Goal: Navigation & Orientation: Find specific page/section

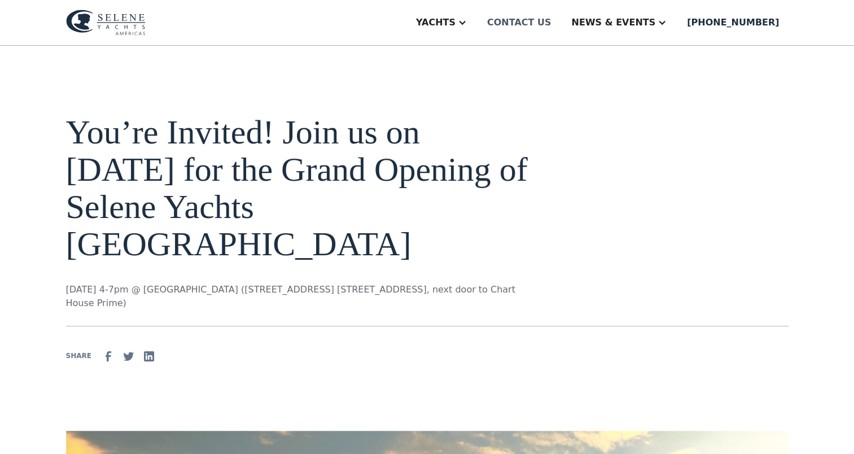
click at [551, 21] on div "Contact us" at bounding box center [519, 23] width 64 height 14
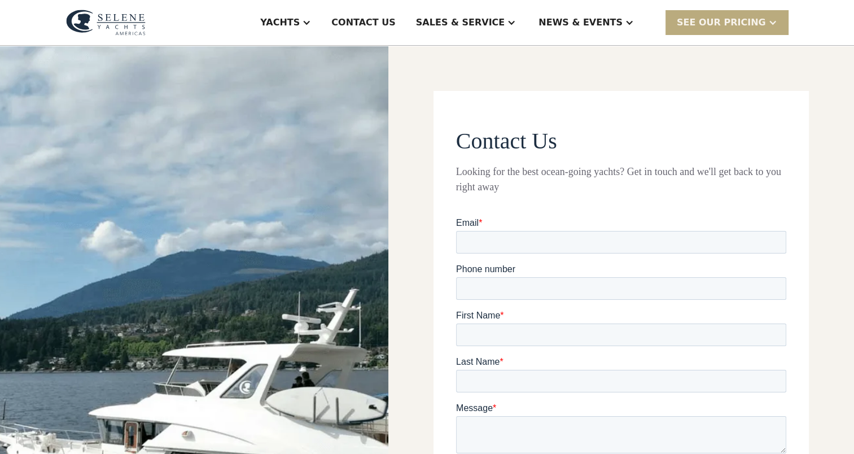
click at [774, 21] on div at bounding box center [772, 22] width 9 height 9
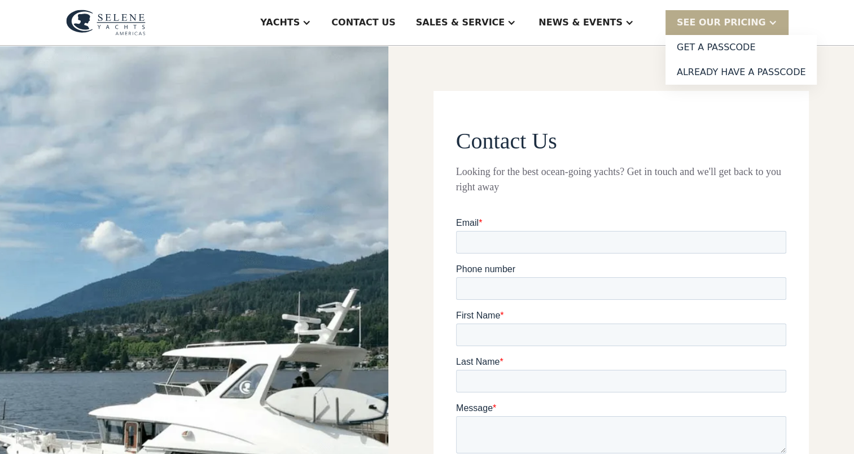
click at [594, 65] on div "Contact Us Looking for the best ocean-going yachts? Get in touch and we'll get …" at bounding box center [621, 363] width 466 height 635
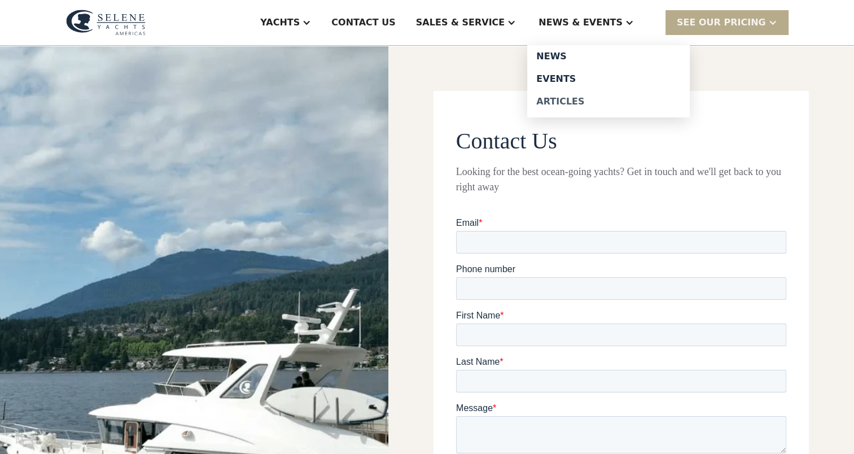
click at [582, 99] on div "Articles" at bounding box center [608, 101] width 144 height 9
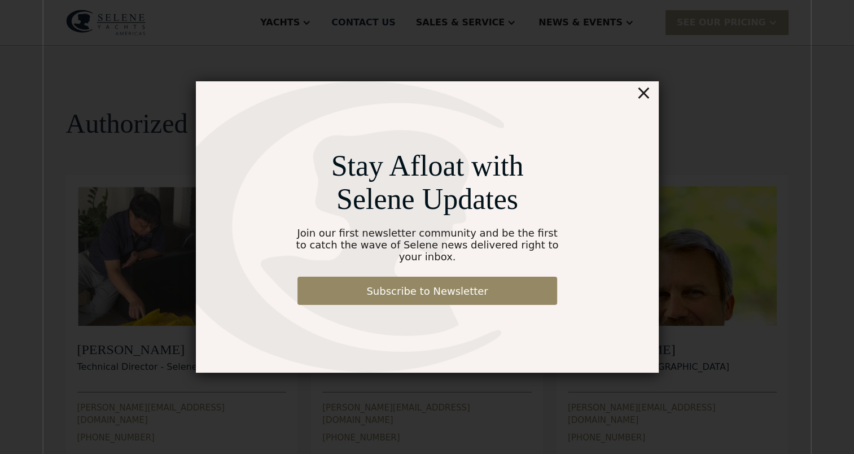
click at [643, 100] on div "×" at bounding box center [643, 92] width 16 height 23
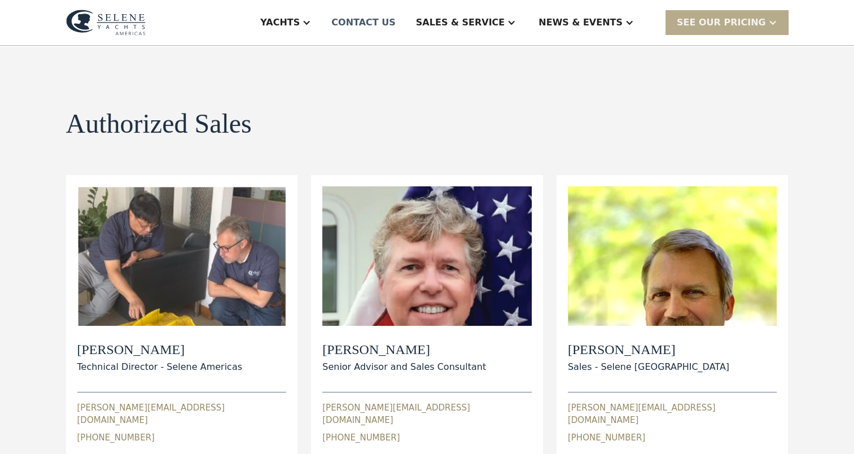
click at [396, 21] on div "Contact US" at bounding box center [363, 23] width 64 height 14
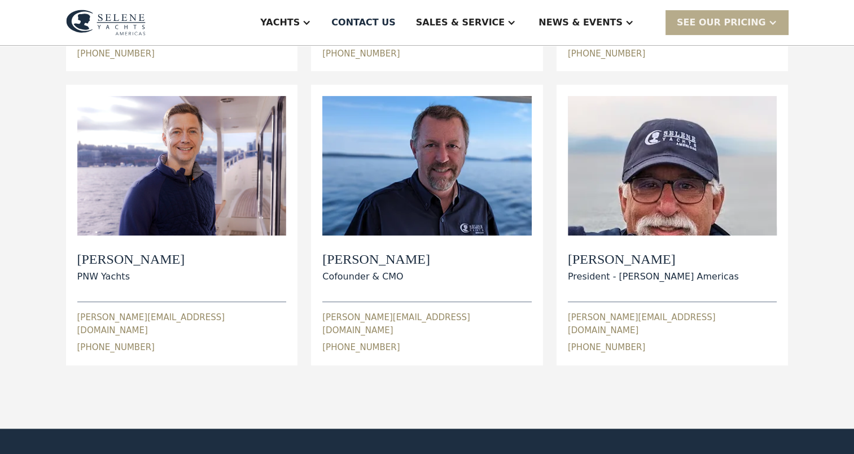
scroll to position [388, 0]
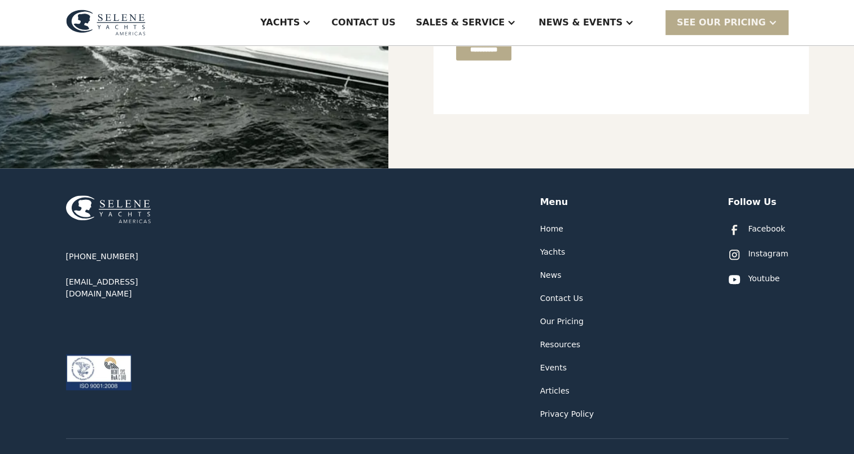
scroll to position [514, 0]
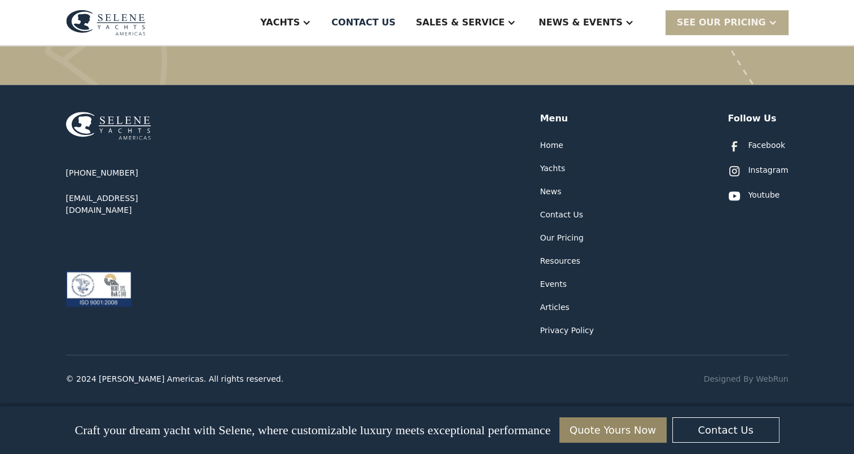
scroll to position [1153, 0]
click at [552, 188] on div "News" at bounding box center [550, 191] width 21 height 12
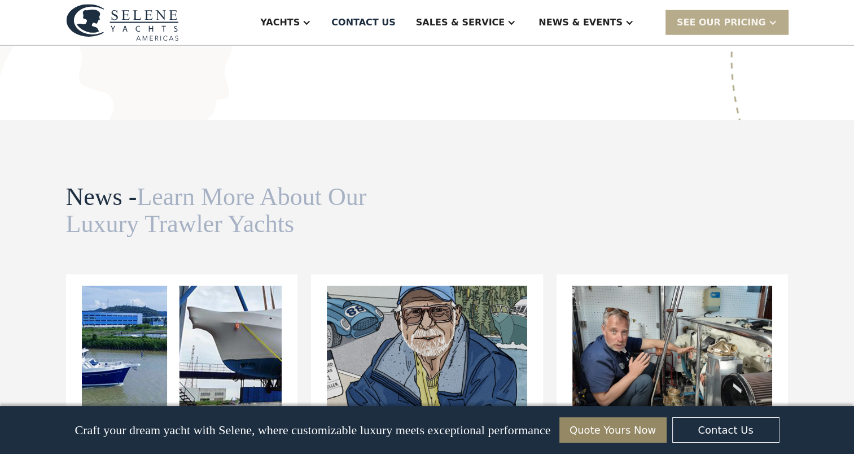
scroll to position [3102, 0]
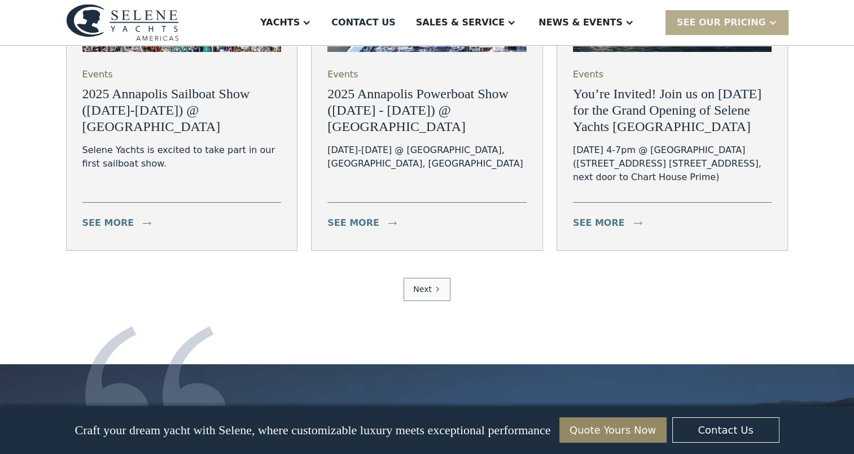
click at [126, 326] on img at bounding box center [155, 383] width 141 height 115
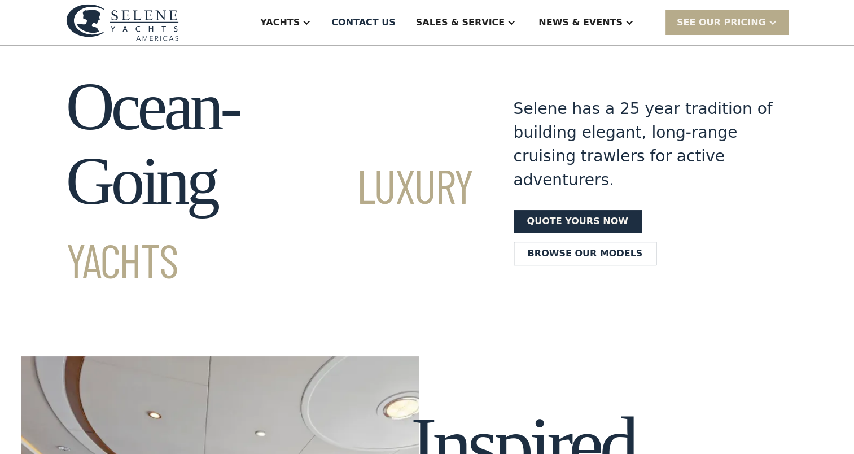
scroll to position [0, 0]
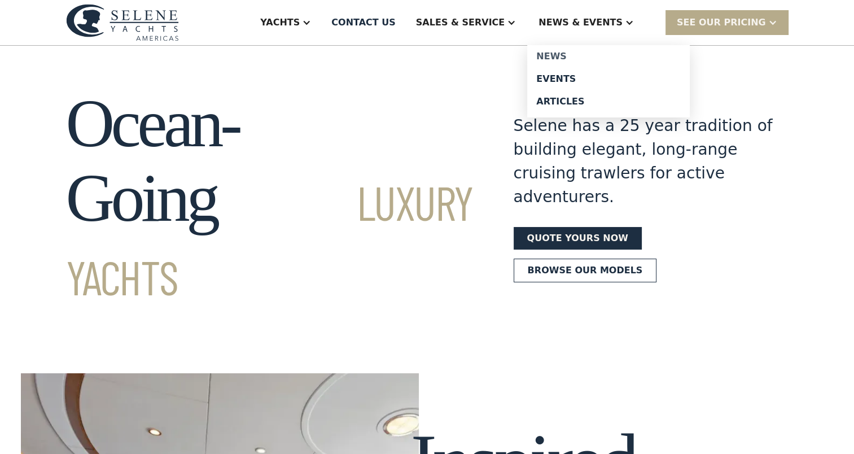
click at [582, 54] on div "News" at bounding box center [608, 56] width 144 height 9
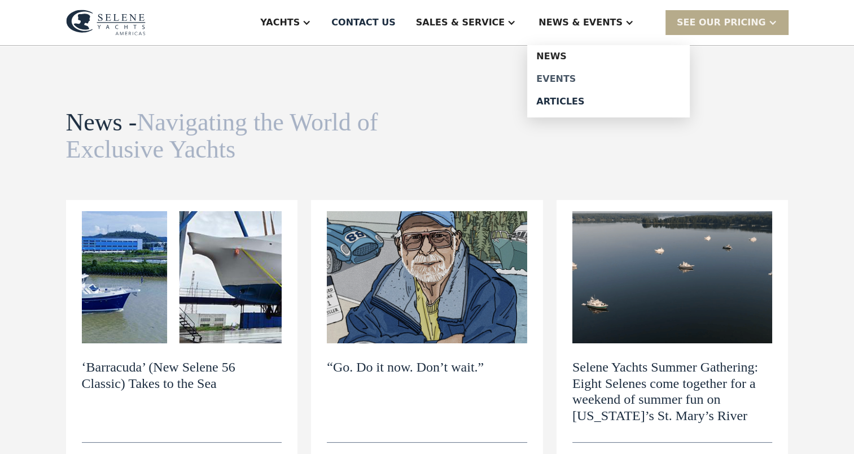
click at [582, 79] on div "Events" at bounding box center [608, 78] width 144 height 9
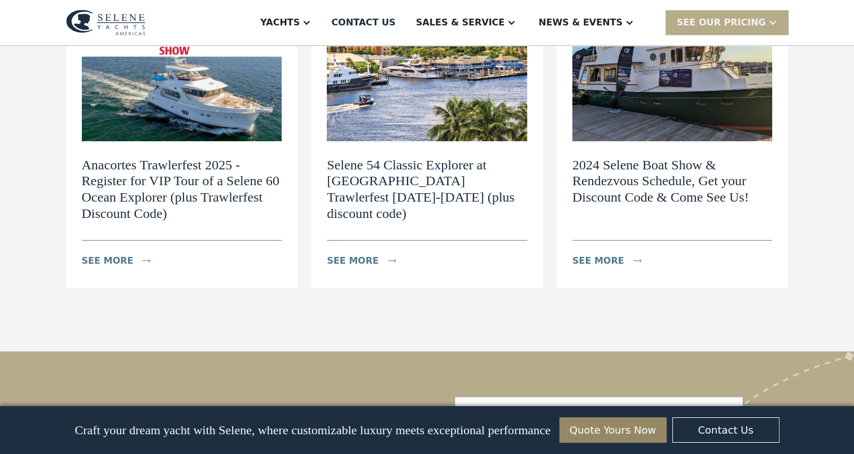
scroll to position [1190, 0]
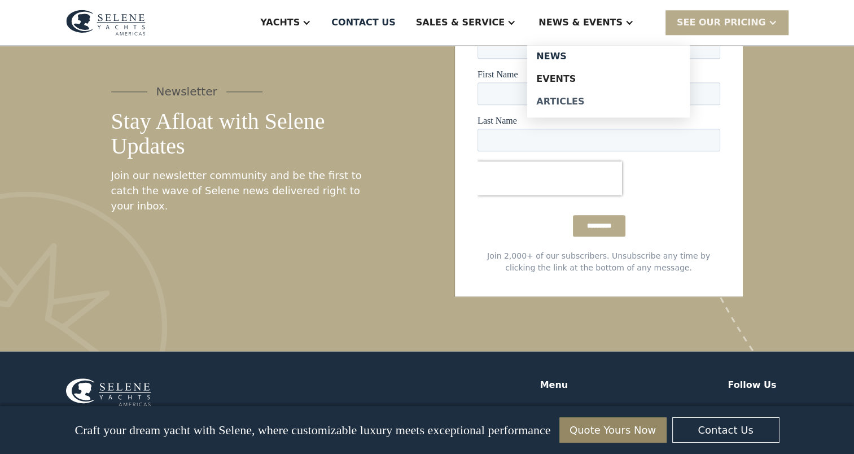
click at [589, 98] on div "Articles" at bounding box center [608, 101] width 144 height 9
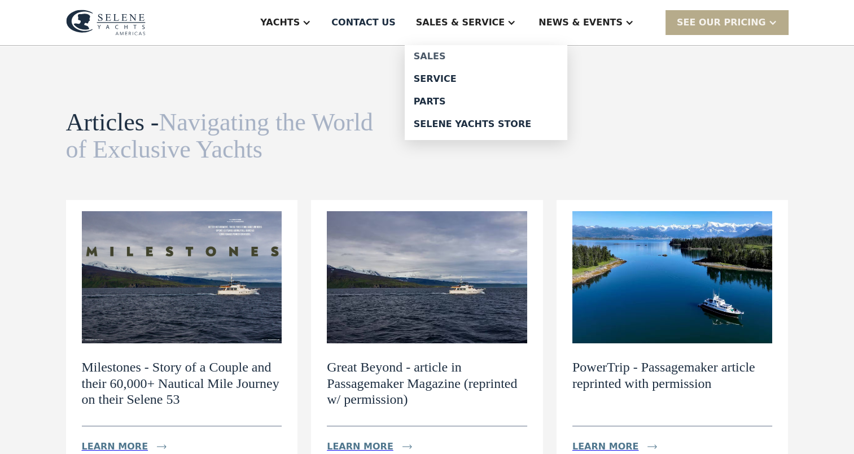
click at [476, 55] on div "Sales" at bounding box center [486, 56] width 144 height 9
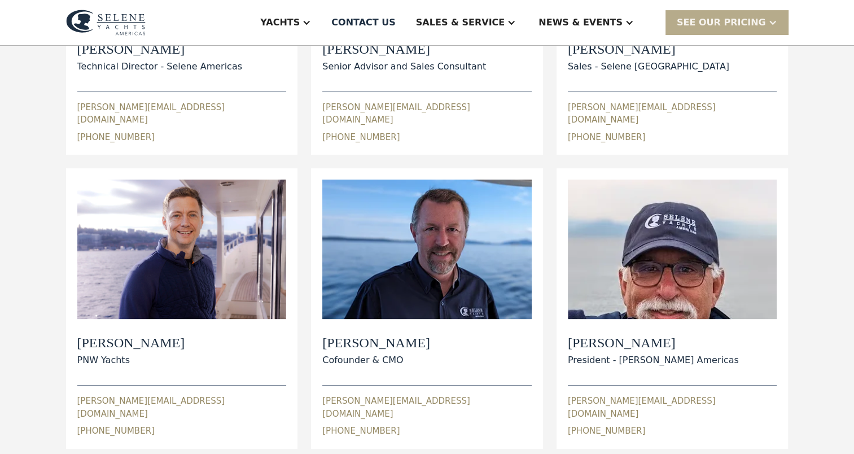
scroll to position [301, 0]
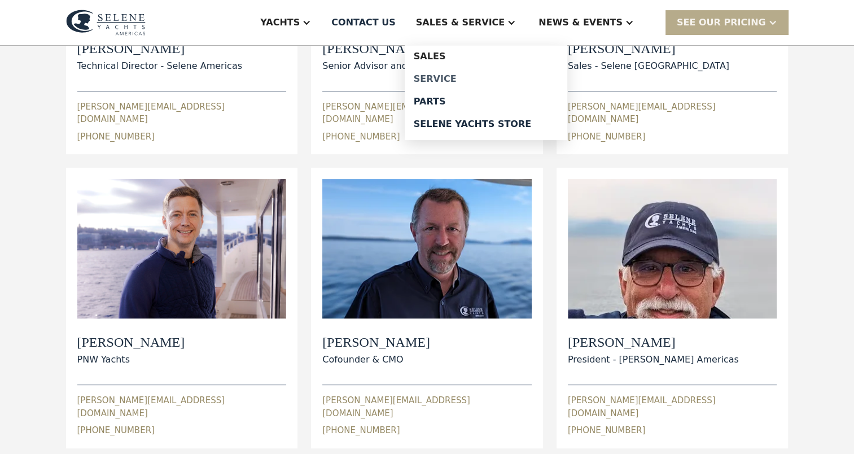
click at [488, 77] on div "Service" at bounding box center [486, 78] width 144 height 9
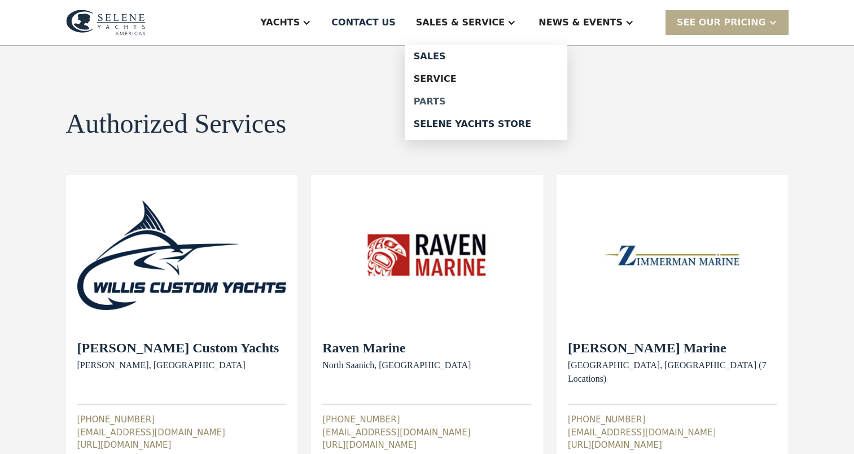
click at [481, 100] on div "Parts" at bounding box center [486, 101] width 144 height 9
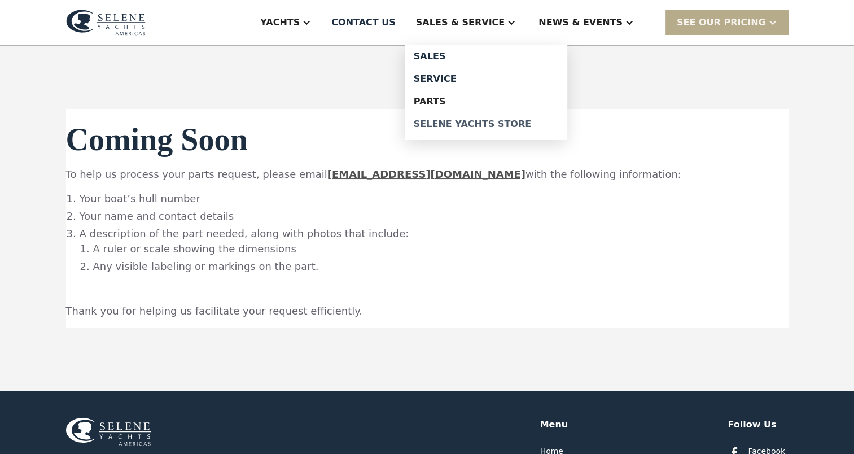
click at [506, 127] on div "Selene Yachts Store" at bounding box center [486, 124] width 144 height 9
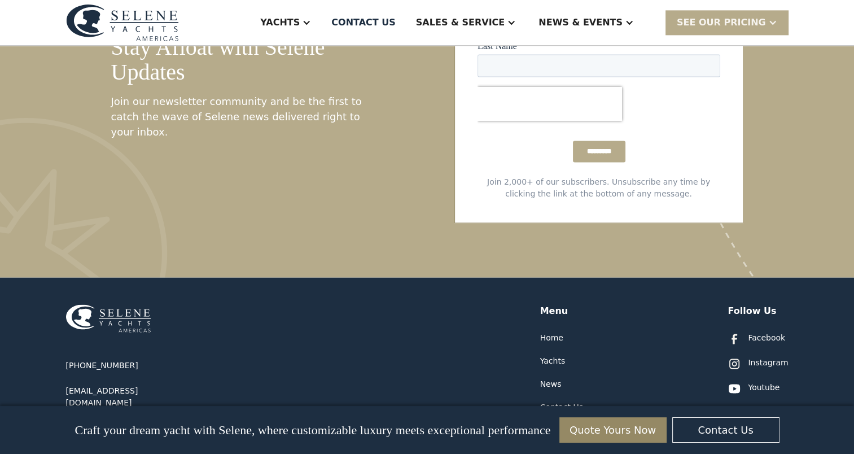
scroll to position [5827, 0]
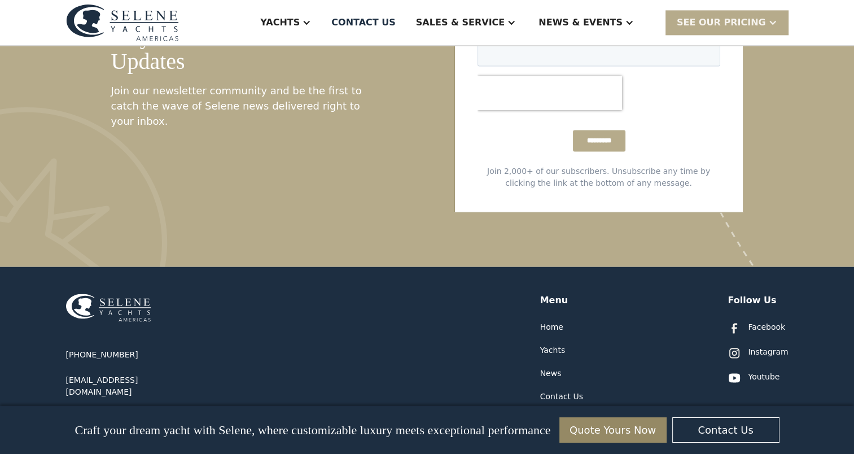
click at [560, 437] on div "Resources" at bounding box center [560, 443] width 41 height 12
